Goal: Task Accomplishment & Management: Manage account settings

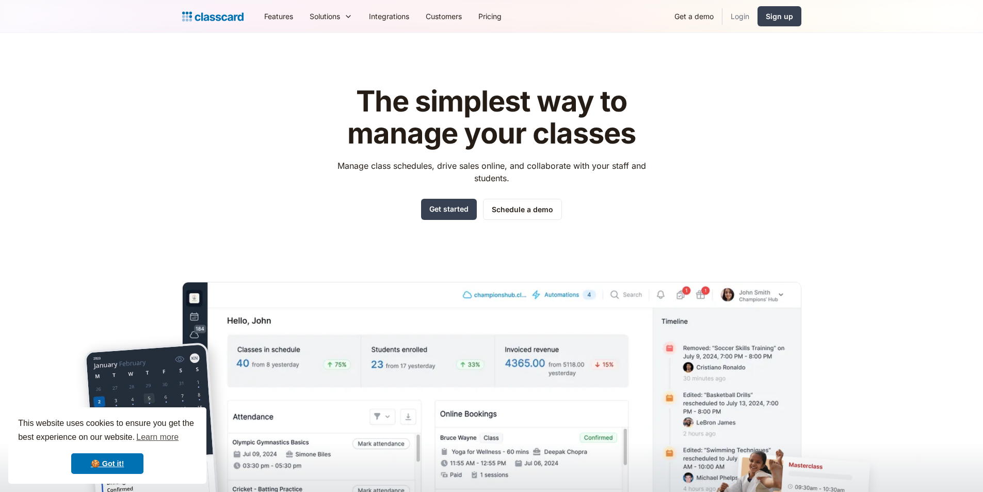
click at [748, 15] on link "Login" at bounding box center [739, 16] width 35 height 23
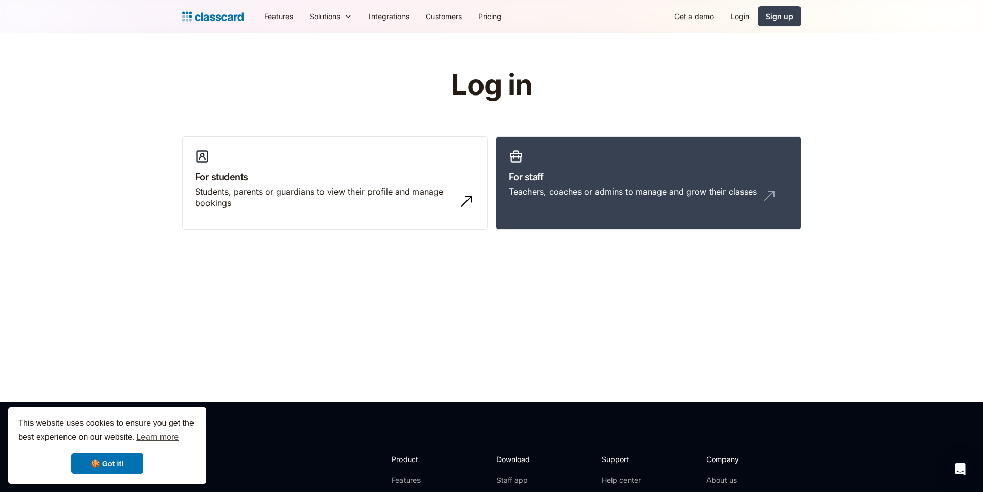
click at [734, 18] on link "Login" at bounding box center [739, 16] width 35 height 23
click at [596, 171] on h3 "For staff" at bounding box center [649, 177] width 280 height 14
